Goal: Task Accomplishment & Management: Use online tool/utility

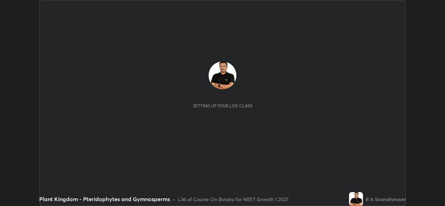
scroll to position [206, 445]
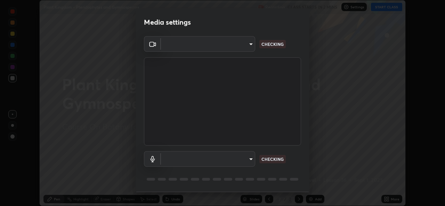
type input "57fe27bd87a5c904b82cfb68591c05e5b7b0fb216399449cf39a3c9620d95e23"
click at [250, 160] on body "Erase all Plant Kingdom - Pteridophytes and Gymnosperms Recording CLASS STARTS …" at bounding box center [222, 103] width 445 height 206
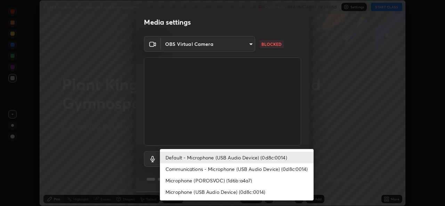
click at [253, 155] on li "Default - Microphone (USB Audio Device) (0d8c:0014)" at bounding box center [237, 157] width 154 height 11
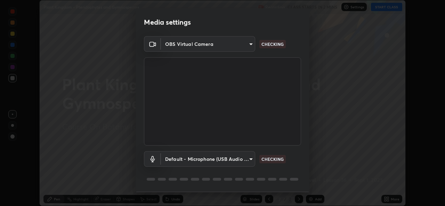
scroll to position [22, 0]
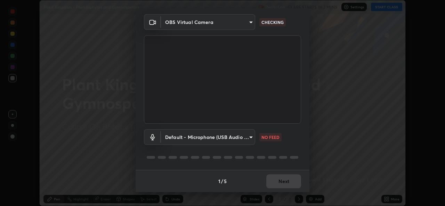
click at [251, 133] on body "Erase all Plant Kingdom - Pteridophytes and Gymnosperms Recording CLASS STARTS …" at bounding box center [222, 103] width 445 height 206
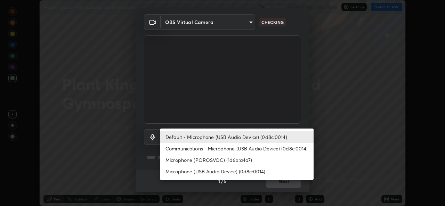
click at [259, 135] on li "Default - Microphone (USB Audio Device) (0d8c:0014)" at bounding box center [237, 136] width 154 height 11
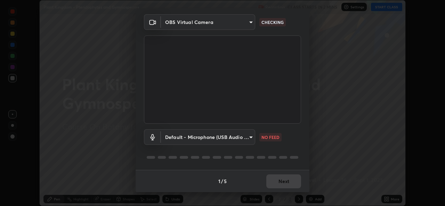
click at [249, 137] on body "Erase all Plant Kingdom - Pteridophytes and Gymnosperms Recording CLASS STARTS …" at bounding box center [222, 103] width 445 height 206
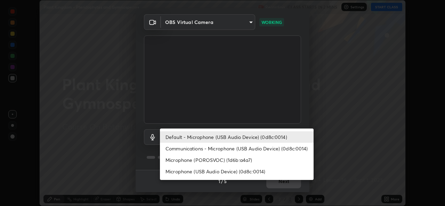
click at [250, 148] on li "Communications - Microphone (USB Audio Device) (0d8c:0014)" at bounding box center [237, 148] width 154 height 11
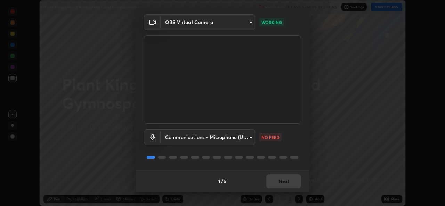
click at [247, 135] on body "Erase all Plant Kingdom - Pteridophytes and Gymnosperms Recording CLASS STARTS …" at bounding box center [222, 103] width 445 height 206
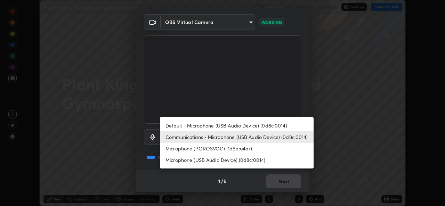
click at [256, 123] on li "Default - Microphone (USB Audio Device) (0d8c:0014)" at bounding box center [237, 125] width 154 height 11
type input "default"
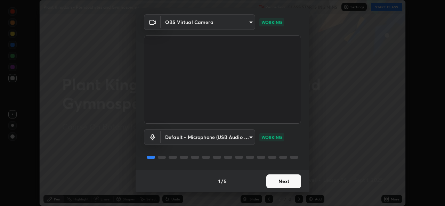
click at [288, 183] on button "Next" at bounding box center [283, 182] width 35 height 14
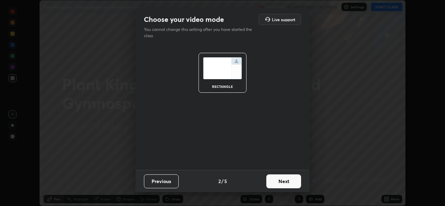
scroll to position [0, 0]
click at [287, 177] on button "Next" at bounding box center [283, 182] width 35 height 14
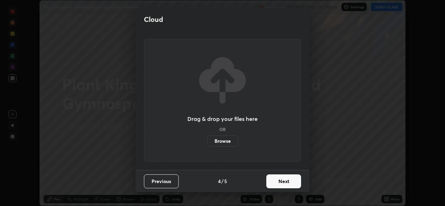
click at [285, 181] on button "Next" at bounding box center [283, 182] width 35 height 14
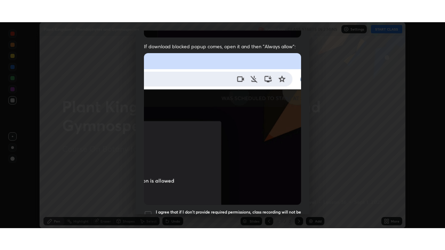
scroll to position [164, 0]
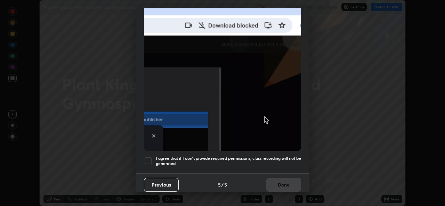
click at [285, 156] on h5 "I agree that if I don't provide required permissions, class recording will not …" at bounding box center [228, 161] width 145 height 11
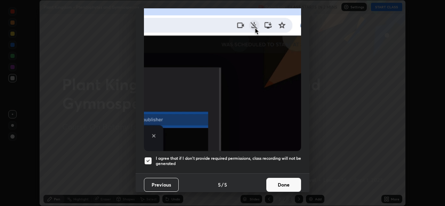
click at [283, 180] on button "Done" at bounding box center [283, 185] width 35 height 14
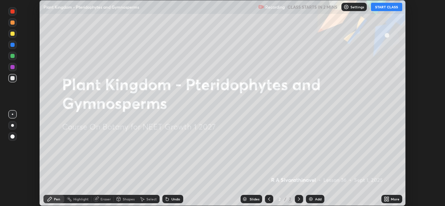
click at [382, 7] on button "START CLASS" at bounding box center [386, 7] width 31 height 8
click at [393, 200] on div "More" at bounding box center [395, 199] width 9 height 3
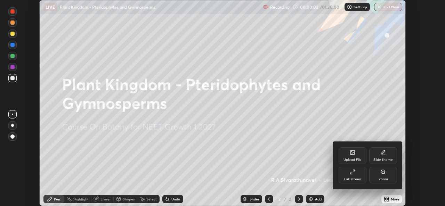
click at [354, 176] on div "Full screen" at bounding box center [353, 175] width 28 height 17
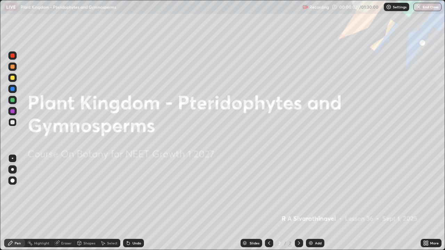
scroll to position [250, 445]
click at [314, 206] on div "Add" at bounding box center [315, 243] width 18 height 8
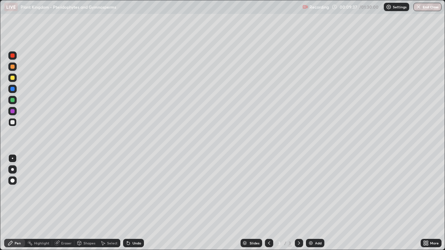
click at [13, 168] on div at bounding box center [12, 169] width 3 height 3
click at [14, 79] on div at bounding box center [12, 78] width 4 height 4
click at [12, 124] on div at bounding box center [12, 122] width 4 height 4
click at [14, 110] on div at bounding box center [12, 111] width 4 height 4
click at [12, 101] on div at bounding box center [12, 100] width 4 height 4
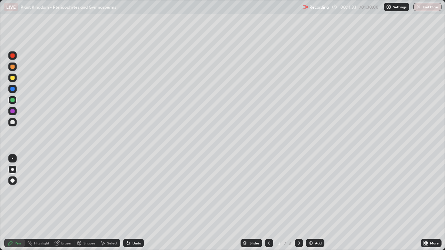
click at [135, 206] on div "Undo" at bounding box center [137, 243] width 9 height 3
click at [135, 206] on div "Undo" at bounding box center [133, 243] width 21 height 8
click at [13, 65] on div at bounding box center [12, 67] width 4 height 4
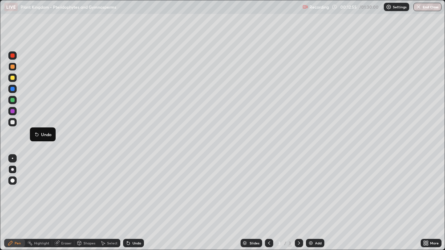
click at [13, 121] on div at bounding box center [12, 122] width 4 height 4
click at [14, 101] on div at bounding box center [12, 100] width 4 height 4
click at [13, 68] on div at bounding box center [12, 67] width 4 height 4
click at [13, 113] on div at bounding box center [12, 111] width 4 height 4
click at [16, 102] on div at bounding box center [12, 100] width 8 height 8
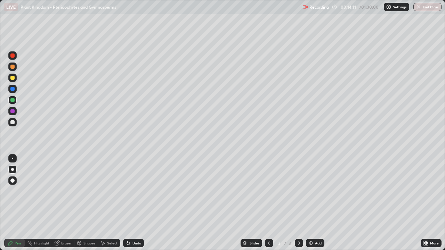
click at [12, 67] on div at bounding box center [12, 67] width 4 height 4
click at [13, 90] on div at bounding box center [12, 89] width 4 height 4
click at [14, 89] on div at bounding box center [12, 89] width 4 height 4
click at [14, 65] on div at bounding box center [12, 67] width 4 height 4
click at [67, 206] on div "Eraser" at bounding box center [66, 243] width 10 height 3
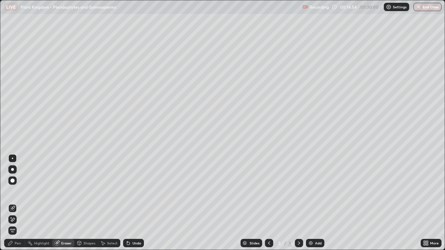
click at [11, 206] on div "Pen" at bounding box center [14, 243] width 21 height 8
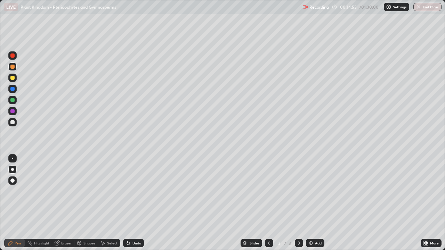
click at [12, 96] on div at bounding box center [12, 100] width 8 height 8
click at [14, 55] on div at bounding box center [12, 56] width 4 height 4
click at [13, 75] on div at bounding box center [12, 78] width 8 height 8
click at [14, 66] on div at bounding box center [12, 67] width 4 height 4
click at [14, 100] on div at bounding box center [12, 100] width 4 height 4
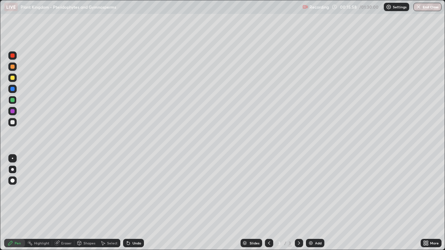
click at [14, 111] on div at bounding box center [12, 111] width 4 height 4
click at [14, 99] on div at bounding box center [12, 100] width 4 height 4
click at [16, 122] on div at bounding box center [12, 122] width 8 height 8
click at [13, 66] on div at bounding box center [12, 67] width 4 height 4
click at [12, 78] on div at bounding box center [12, 78] width 4 height 4
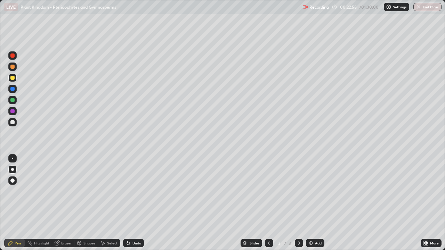
click at [13, 56] on div at bounding box center [12, 56] width 4 height 4
click at [12, 90] on div at bounding box center [12, 89] width 4 height 4
click at [13, 122] on div at bounding box center [12, 122] width 4 height 4
click at [62, 206] on div "Eraser" at bounding box center [66, 243] width 10 height 3
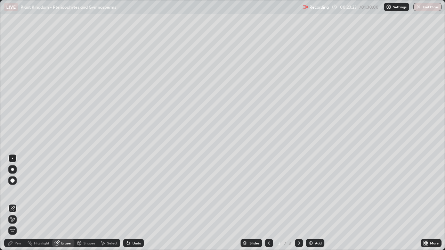
click at [67, 206] on div "Eraser" at bounding box center [66, 243] width 10 height 3
click at [18, 206] on div "Pen" at bounding box center [18, 243] width 6 height 3
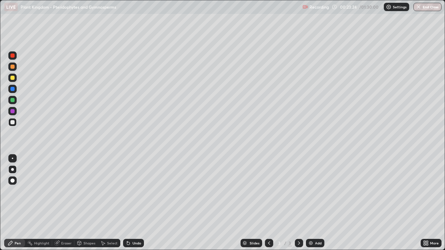
click at [12, 121] on div at bounding box center [12, 122] width 4 height 4
click at [12, 65] on div at bounding box center [12, 67] width 4 height 4
click at [13, 77] on div at bounding box center [12, 78] width 4 height 4
click at [14, 56] on div at bounding box center [12, 56] width 4 height 4
click at [13, 122] on div at bounding box center [12, 122] width 4 height 4
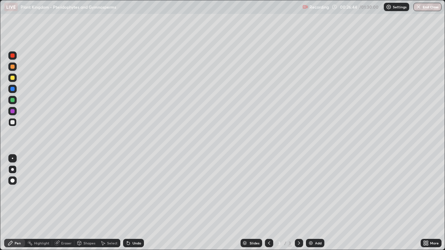
click at [16, 75] on div at bounding box center [12, 77] width 8 height 11
click at [315, 206] on div "Add" at bounding box center [318, 243] width 7 height 3
click at [15, 102] on div at bounding box center [12, 100] width 8 height 8
click at [13, 68] on div at bounding box center [12, 67] width 4 height 4
click at [14, 112] on div at bounding box center [12, 111] width 4 height 4
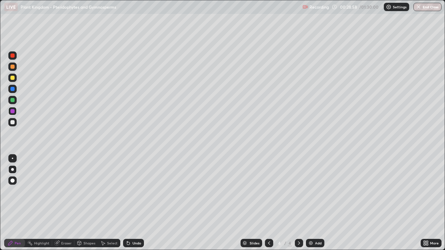
click at [13, 56] on div at bounding box center [12, 56] width 4 height 4
click at [14, 123] on div at bounding box center [12, 122] width 4 height 4
click at [15, 96] on div at bounding box center [12, 100] width 8 height 8
click at [13, 67] on div at bounding box center [12, 67] width 4 height 4
click at [135, 206] on div "Undo" at bounding box center [137, 243] width 9 height 3
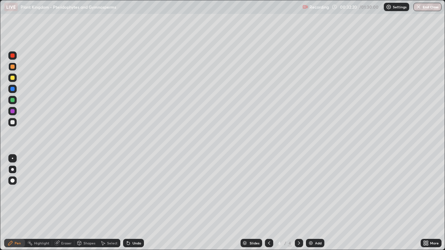
click at [13, 101] on div at bounding box center [12, 100] width 4 height 4
click at [16, 74] on div at bounding box center [12, 77] width 8 height 11
click at [317, 206] on div "Add" at bounding box center [318, 243] width 7 height 3
click at [13, 66] on div at bounding box center [12, 67] width 4 height 4
click at [137, 206] on div "Undo" at bounding box center [137, 243] width 9 height 3
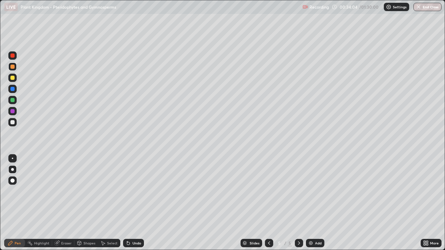
click at [13, 78] on div at bounding box center [12, 78] width 4 height 4
click at [13, 87] on div at bounding box center [12, 89] width 4 height 4
click at [12, 80] on div at bounding box center [12, 78] width 8 height 8
click at [13, 64] on div at bounding box center [12, 67] width 8 height 8
click at [13, 56] on div at bounding box center [12, 56] width 4 height 4
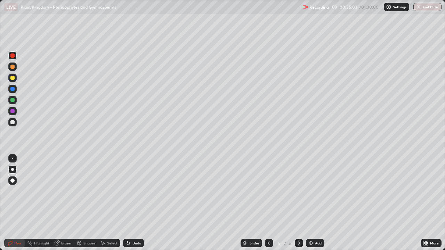
click at [9, 64] on div at bounding box center [12, 67] width 8 height 8
click at [15, 101] on div at bounding box center [12, 100] width 8 height 8
click at [62, 206] on div "Eraser" at bounding box center [63, 243] width 22 height 8
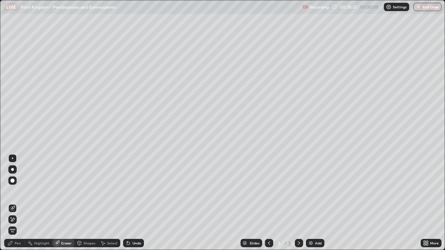
click at [14, 206] on div "Pen" at bounding box center [14, 243] width 21 height 8
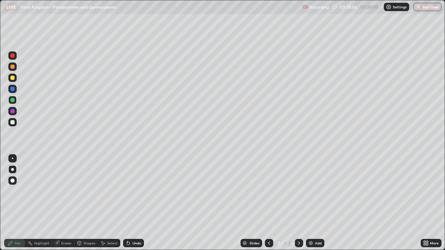
click at [10, 89] on div at bounding box center [12, 89] width 8 height 8
click at [14, 54] on div at bounding box center [12, 55] width 8 height 8
click at [311, 206] on div "Add" at bounding box center [315, 243] width 18 height 8
click at [14, 179] on div at bounding box center [12, 181] width 8 height 8
click at [13, 102] on div at bounding box center [12, 100] width 4 height 4
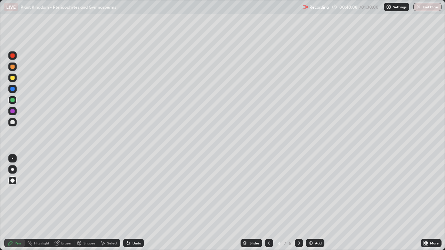
click at [13, 67] on div at bounding box center [12, 67] width 4 height 4
click at [319, 206] on div "Add" at bounding box center [318, 243] width 7 height 3
click at [13, 102] on div at bounding box center [12, 100] width 4 height 4
click at [14, 78] on div at bounding box center [12, 78] width 4 height 4
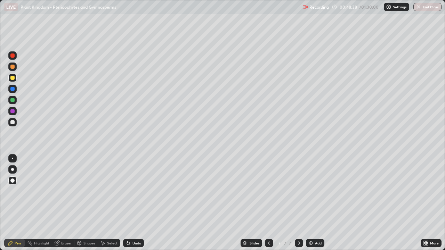
click at [131, 206] on div "Undo" at bounding box center [133, 243] width 21 height 8
click at [13, 123] on div at bounding box center [12, 122] width 4 height 4
click at [13, 166] on div at bounding box center [12, 170] width 8 height 8
click at [137, 206] on div "Undo" at bounding box center [137, 243] width 9 height 3
click at [87, 206] on div "Shapes" at bounding box center [86, 243] width 24 height 8
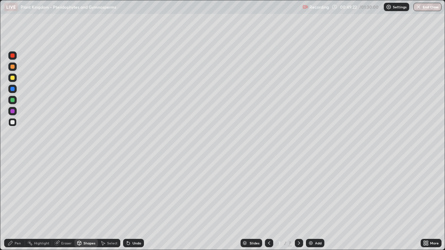
click at [65, 206] on div "Eraser" at bounding box center [66, 243] width 10 height 3
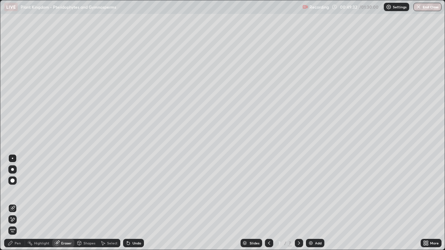
click at [15, 206] on div "Pen" at bounding box center [18, 243] width 6 height 3
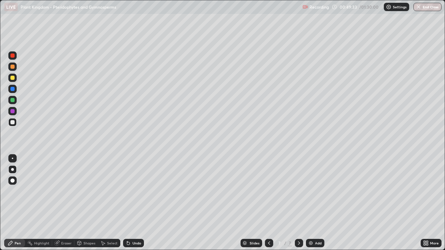
click at [14, 67] on div at bounding box center [12, 67] width 4 height 4
click at [14, 99] on div at bounding box center [12, 100] width 4 height 4
click at [15, 75] on div at bounding box center [12, 78] width 8 height 8
click at [12, 114] on div at bounding box center [12, 111] width 8 height 8
click at [134, 206] on div "Undo" at bounding box center [133, 243] width 21 height 8
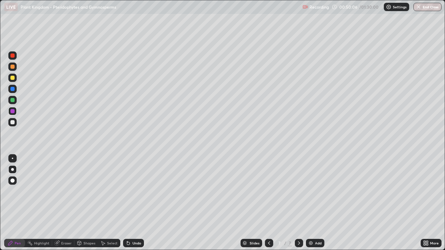
click at [137, 206] on div "Undo" at bounding box center [133, 243] width 21 height 8
click at [138, 206] on div "Undo" at bounding box center [137, 243] width 9 height 3
click at [15, 122] on div at bounding box center [12, 122] width 8 height 8
click at [14, 66] on div at bounding box center [12, 67] width 4 height 4
click at [13, 56] on div at bounding box center [12, 56] width 4 height 4
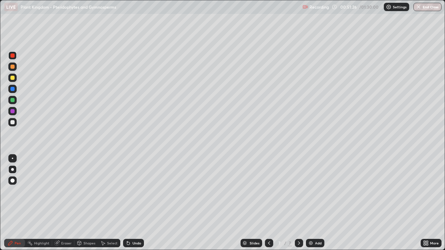
click at [68, 206] on div "Eraser" at bounding box center [66, 243] width 10 height 3
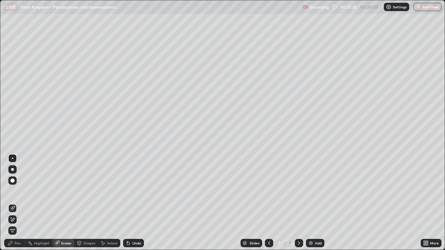
click at [18, 206] on div "Pen" at bounding box center [18, 243] width 6 height 3
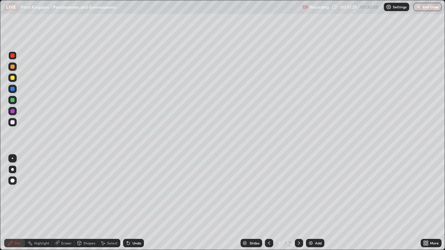
click at [14, 120] on div at bounding box center [12, 122] width 8 height 8
click at [14, 78] on div at bounding box center [12, 78] width 4 height 4
click at [13, 111] on div at bounding box center [12, 111] width 4 height 4
click at [16, 78] on div at bounding box center [12, 78] width 8 height 8
click at [17, 120] on div at bounding box center [12, 122] width 11 height 11
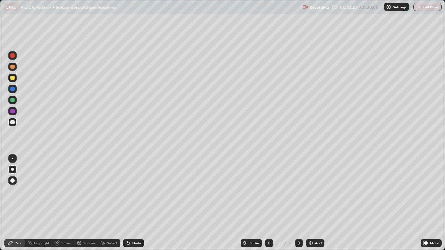
click at [13, 66] on div at bounding box center [12, 67] width 4 height 4
click at [15, 98] on div at bounding box center [12, 100] width 8 height 8
click at [16, 77] on div at bounding box center [12, 78] width 8 height 8
click at [15, 87] on div at bounding box center [12, 89] width 8 height 8
click at [13, 100] on div at bounding box center [12, 100] width 4 height 4
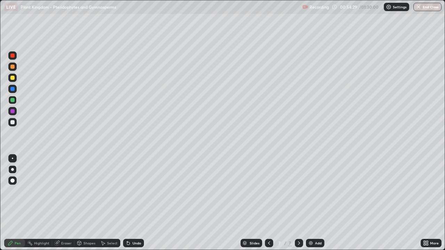
click at [15, 91] on div at bounding box center [12, 89] width 8 height 8
click at [16, 101] on div at bounding box center [12, 100] width 8 height 8
click at [135, 206] on div "Undo" at bounding box center [137, 243] width 9 height 3
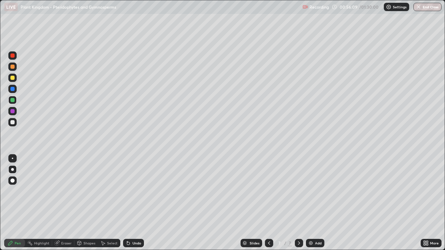
click at [136, 206] on div "Undo" at bounding box center [137, 243] width 9 height 3
click at [136, 206] on div "Undo" at bounding box center [133, 243] width 21 height 8
click at [135, 206] on div "Undo" at bounding box center [133, 243] width 21 height 8
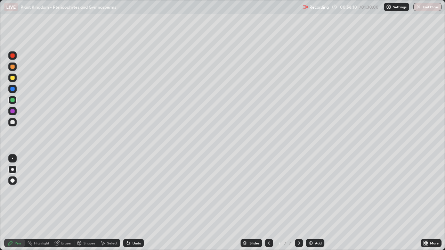
click at [135, 206] on div "Undo" at bounding box center [133, 243] width 21 height 8
click at [135, 206] on div "Undo" at bounding box center [137, 243] width 9 height 3
click at [135, 206] on div "Undo" at bounding box center [133, 243] width 21 height 8
click at [134, 206] on div "Undo" at bounding box center [137, 243] width 9 height 3
click at [134, 206] on div "Undo" at bounding box center [133, 243] width 21 height 8
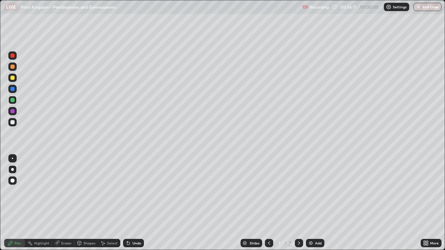
click at [134, 206] on div "Undo" at bounding box center [133, 243] width 21 height 8
click at [135, 206] on div "Undo" at bounding box center [133, 243] width 21 height 8
click at [134, 206] on div "Undo" at bounding box center [133, 243] width 21 height 8
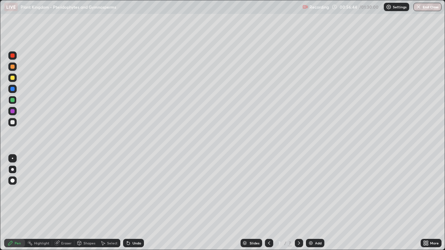
click at [13, 78] on div at bounding box center [12, 78] width 4 height 4
click at [12, 69] on div at bounding box center [12, 67] width 4 height 4
click at [13, 98] on div at bounding box center [12, 100] width 4 height 4
click at [13, 87] on div at bounding box center [12, 89] width 4 height 4
click at [13, 103] on div at bounding box center [12, 100] width 8 height 8
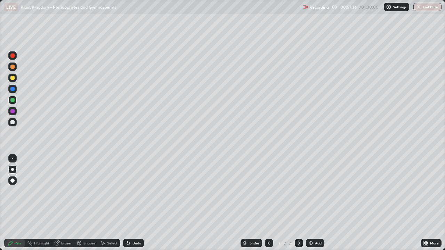
click at [13, 68] on div at bounding box center [12, 67] width 4 height 4
click at [16, 112] on div at bounding box center [12, 111] width 8 height 8
click at [13, 67] on div at bounding box center [12, 67] width 4 height 4
click at [13, 122] on div at bounding box center [12, 122] width 4 height 4
click at [13, 67] on div at bounding box center [12, 67] width 4 height 4
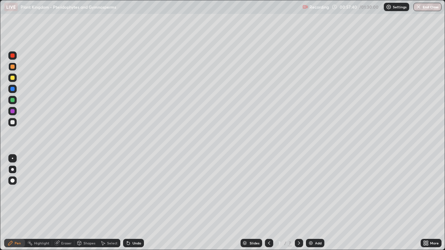
click at [12, 87] on div at bounding box center [12, 89] width 4 height 4
click at [13, 66] on div at bounding box center [12, 67] width 4 height 4
click at [11, 88] on div at bounding box center [12, 89] width 4 height 4
click at [13, 67] on div at bounding box center [12, 67] width 4 height 4
click at [12, 111] on div at bounding box center [12, 111] width 4 height 4
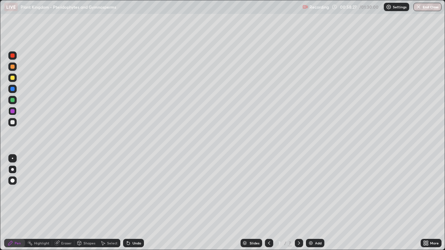
click at [16, 67] on div at bounding box center [12, 67] width 8 height 8
click at [15, 68] on div at bounding box center [12, 67] width 8 height 8
click at [12, 111] on div at bounding box center [12, 111] width 4 height 4
click at [16, 66] on div at bounding box center [12, 67] width 8 height 8
click at [13, 112] on div at bounding box center [12, 111] width 4 height 4
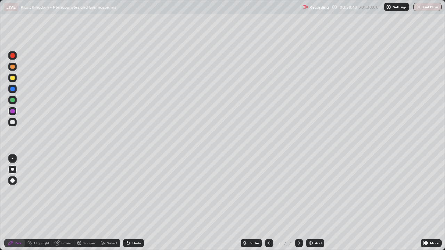
click at [14, 119] on div at bounding box center [12, 122] width 8 height 8
click at [13, 56] on div at bounding box center [12, 56] width 4 height 4
click at [140, 206] on div "Undo" at bounding box center [137, 243] width 9 height 3
click at [137, 206] on div "Undo" at bounding box center [137, 243] width 9 height 3
click at [14, 120] on div at bounding box center [12, 122] width 8 height 8
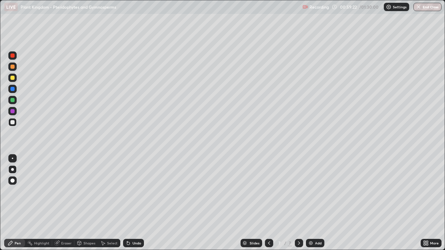
click at [318, 206] on div "Add" at bounding box center [318, 243] width 7 height 3
click at [13, 67] on div at bounding box center [12, 67] width 4 height 4
click at [318, 206] on div "Add" at bounding box center [318, 243] width 7 height 3
click at [16, 77] on div at bounding box center [12, 78] width 8 height 8
click at [14, 122] on div at bounding box center [12, 122] width 4 height 4
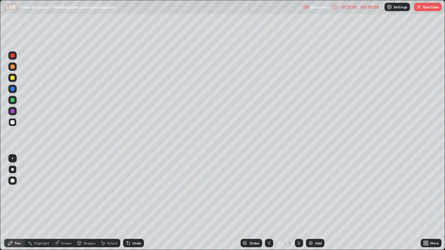
click at [11, 88] on div at bounding box center [12, 89] width 4 height 4
click at [12, 66] on div at bounding box center [12, 67] width 4 height 4
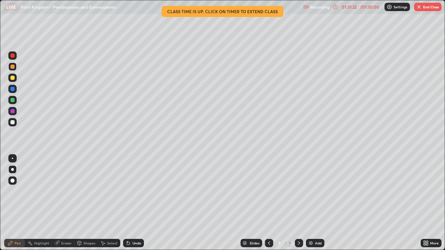
click at [362, 6] on div "/ 01:30:00" at bounding box center [370, 7] width 22 height 4
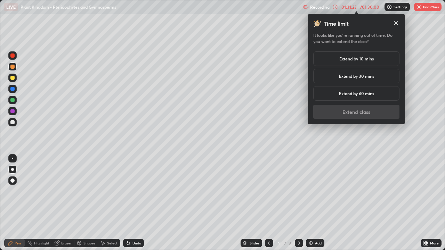
click at [358, 57] on h5 "Extend by 10 mins" at bounding box center [356, 59] width 34 height 6
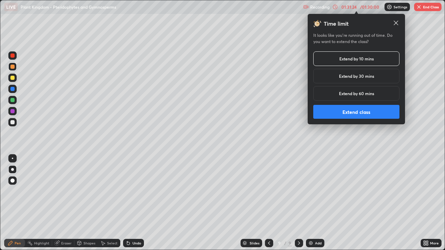
click at [346, 110] on button "Extend class" at bounding box center [356, 112] width 86 height 14
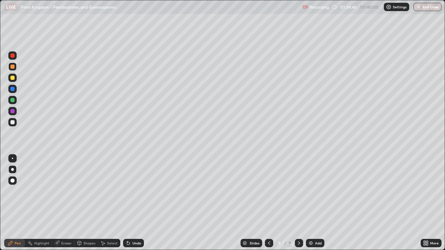
click at [13, 100] on div at bounding box center [12, 100] width 4 height 4
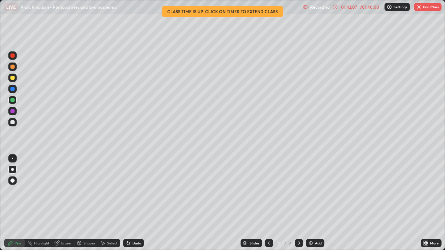
click at [426, 4] on button "End Class" at bounding box center [427, 7] width 27 height 8
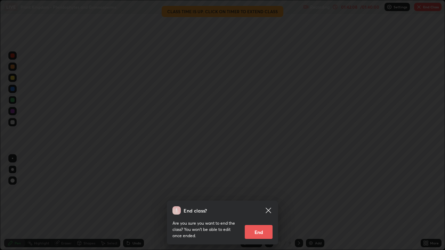
click at [261, 206] on button "End" at bounding box center [259, 232] width 28 height 14
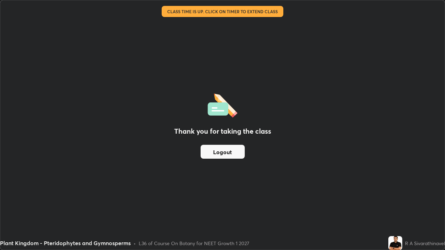
click at [226, 151] on button "Logout" at bounding box center [223, 152] width 44 height 14
